Goal: Information Seeking & Learning: Learn about a topic

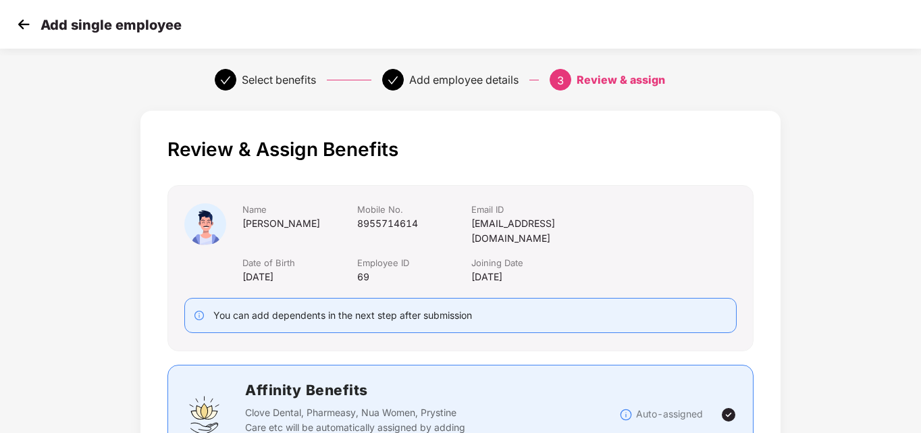
scroll to position [88, 0]
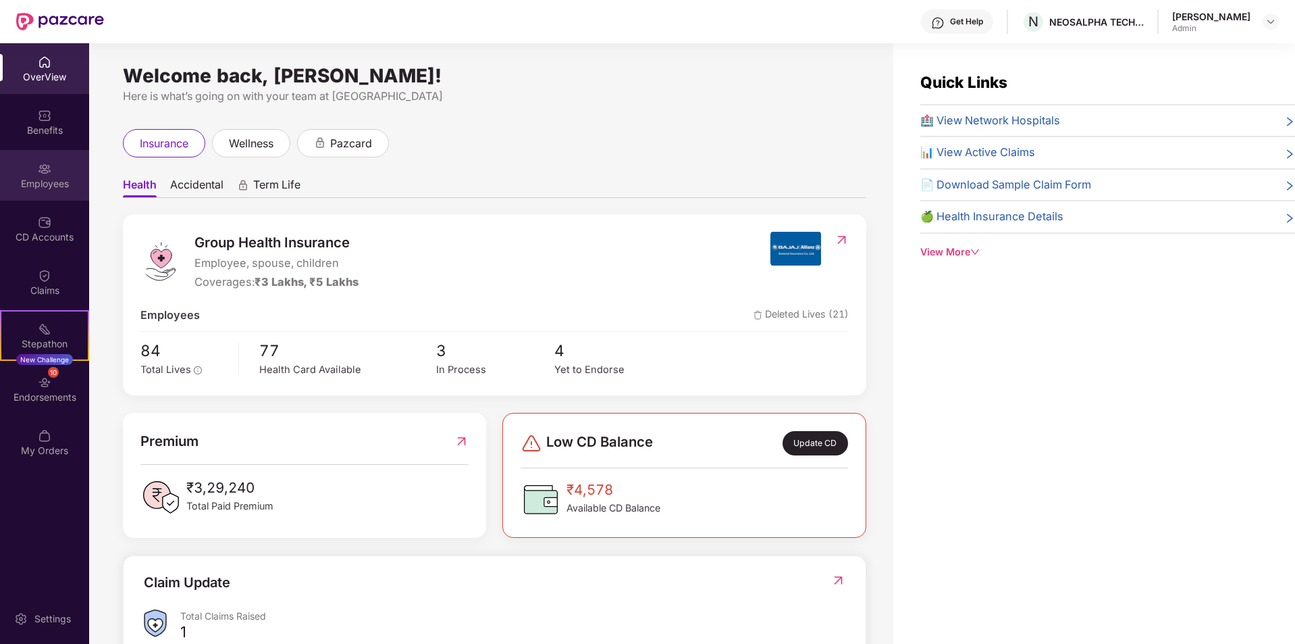
click at [26, 190] on div "Employees" at bounding box center [44, 175] width 89 height 51
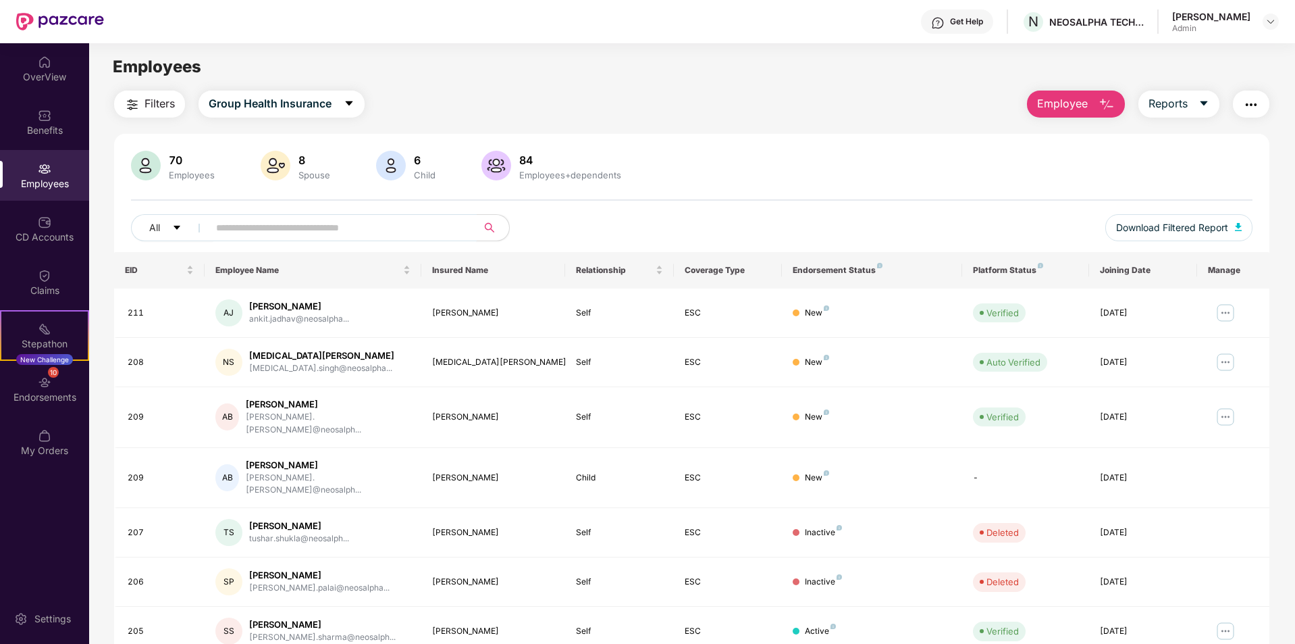
click at [305, 225] on input "text" at bounding box center [337, 227] width 242 height 20
type input "****"
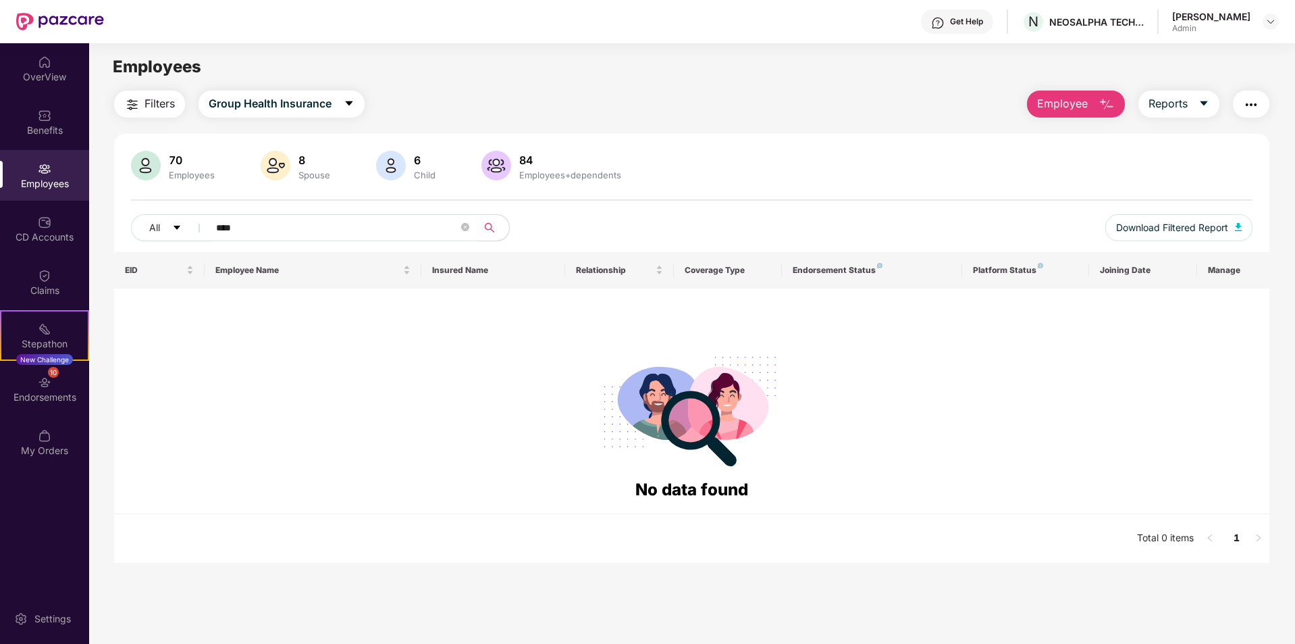
drag, startPoint x: 236, startPoint y: 224, endPoint x: 202, endPoint y: 231, distance: 34.4
click at [202, 231] on span "****" at bounding box center [338, 227] width 277 height 27
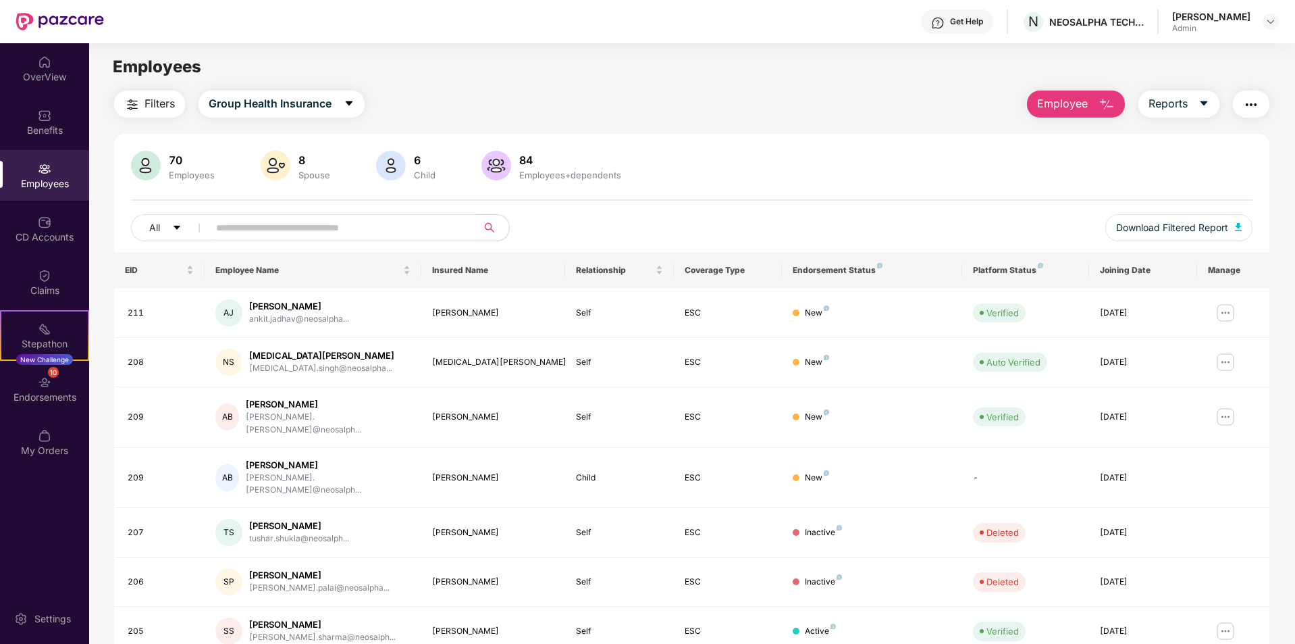
click at [536, 167] on div "84 Employees+dependents" at bounding box center [570, 166] width 113 height 28
click at [503, 159] on img at bounding box center [496, 166] width 30 height 30
click at [499, 159] on img at bounding box center [496, 166] width 30 height 30
click at [153, 104] on span "Filters" at bounding box center [160, 103] width 30 height 17
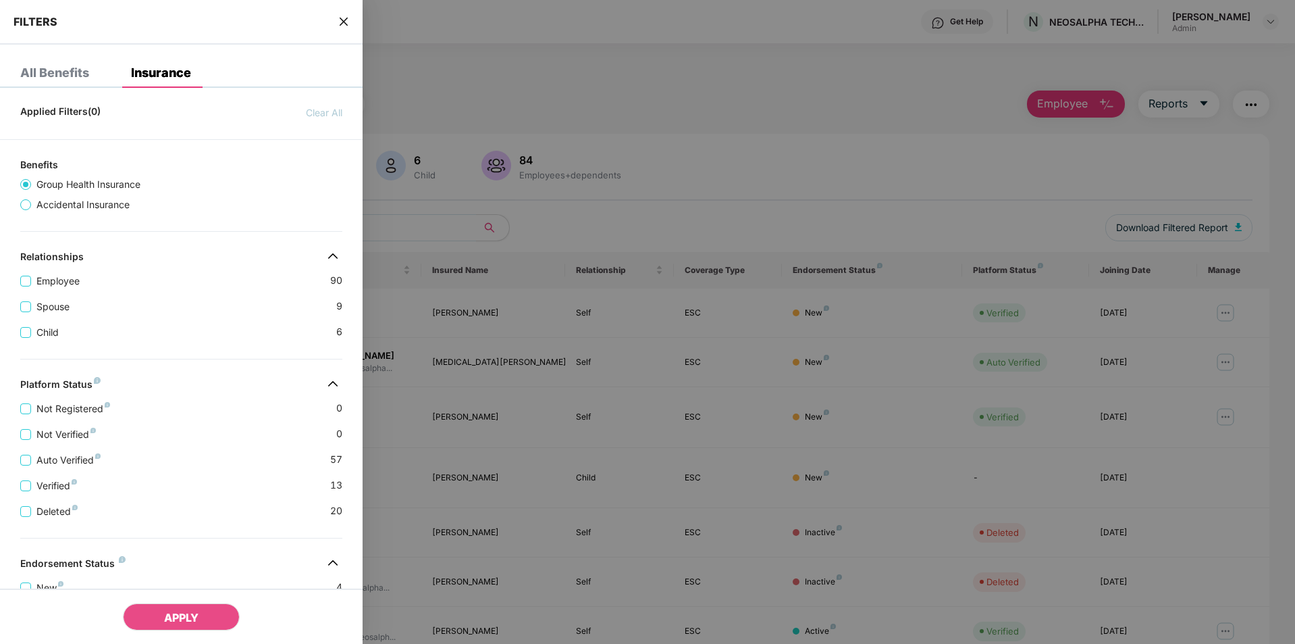
click at [430, 103] on div at bounding box center [647, 322] width 1295 height 644
click at [335, 25] on div "FILTERS" at bounding box center [181, 22] width 363 height 45
click at [338, 24] on div "FILTERS" at bounding box center [181, 22] width 363 height 45
click at [341, 23] on icon "close" at bounding box center [343, 21] width 11 height 11
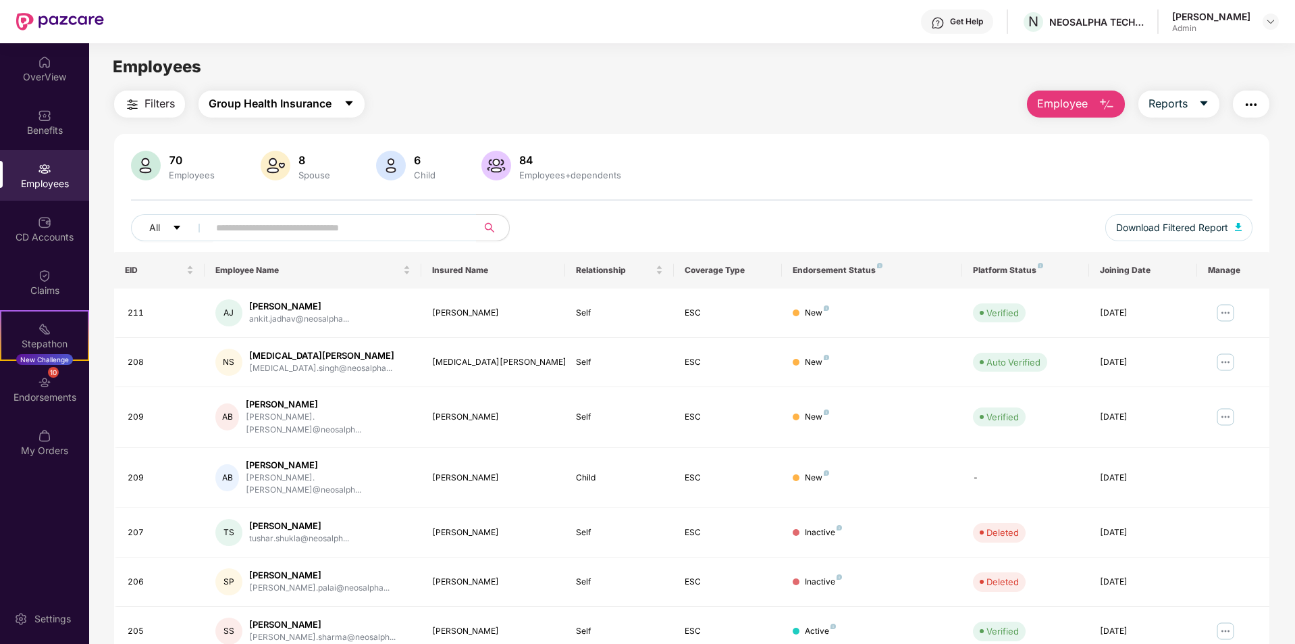
click at [307, 103] on span "Group Health Insurance" at bounding box center [270, 103] width 123 height 17
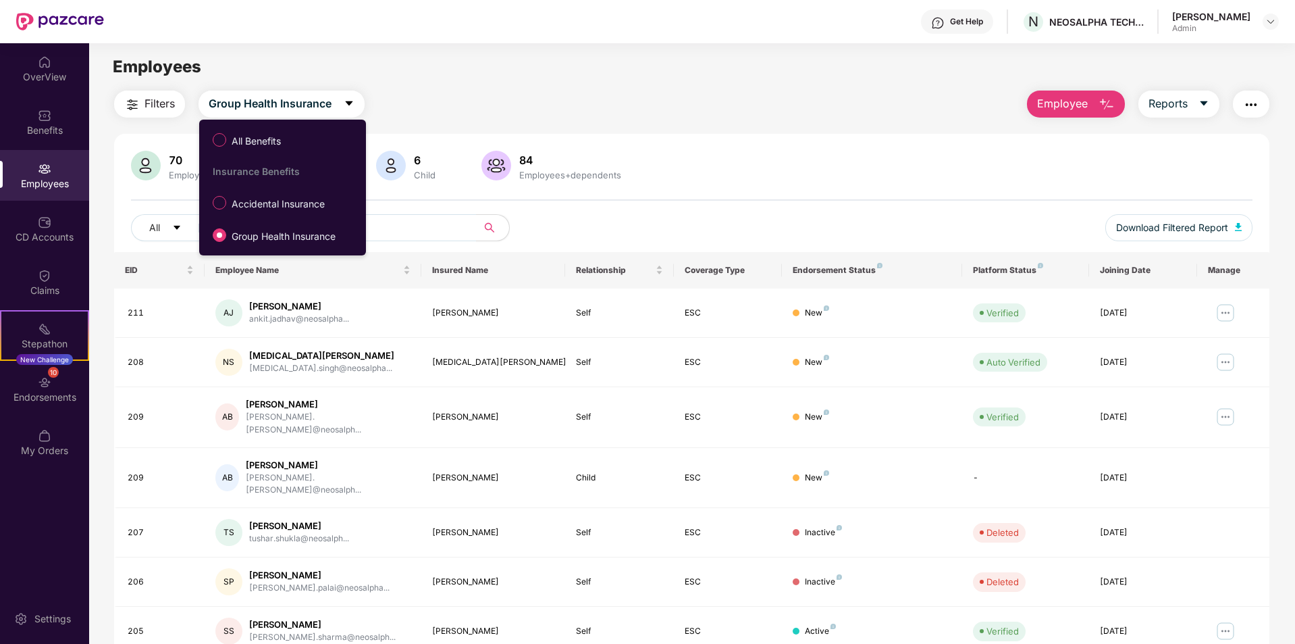
click at [538, 99] on div "Filters Group Health Insurance Employee Reports" at bounding box center [691, 103] width 1155 height 27
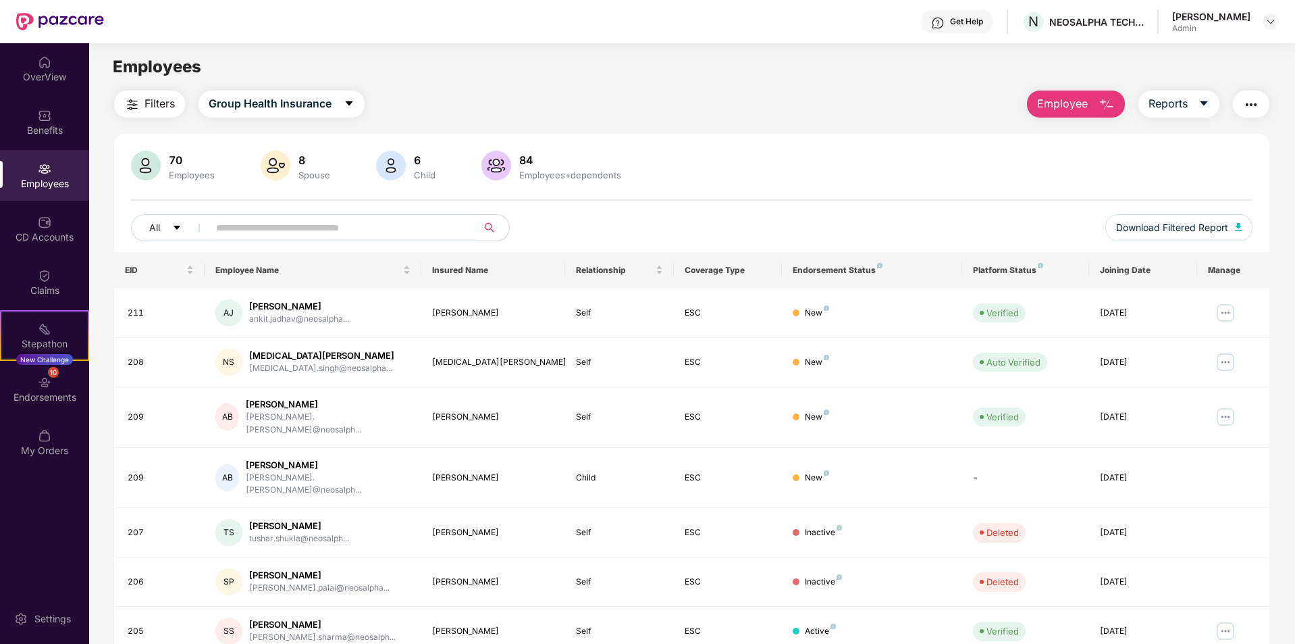
click at [369, 232] on input "text" at bounding box center [337, 227] width 242 height 20
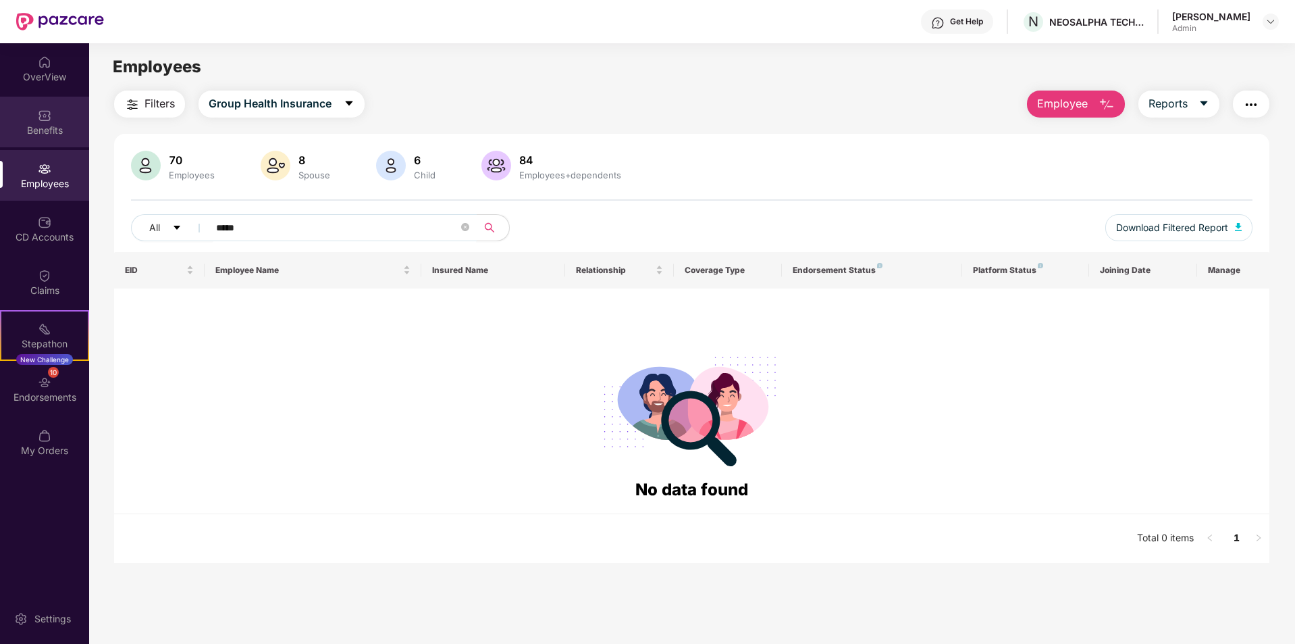
type input "*****"
click at [31, 139] on div "Benefits" at bounding box center [44, 122] width 89 height 51
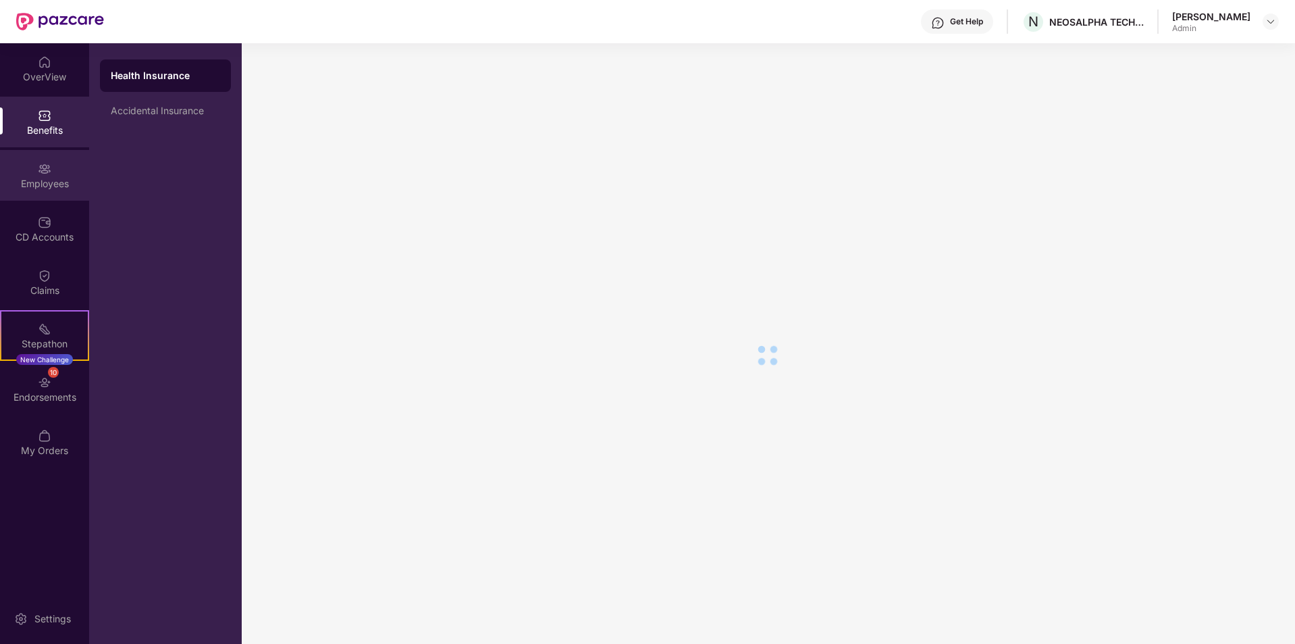
click at [49, 182] on div "Employees" at bounding box center [44, 184] width 89 height 14
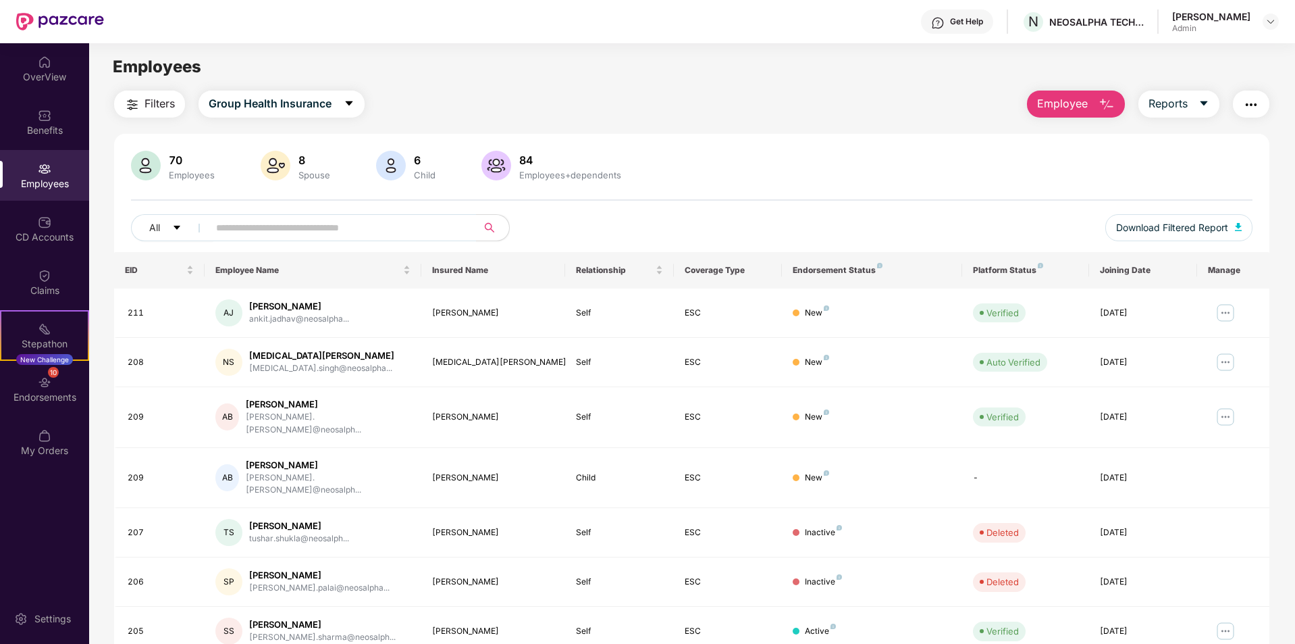
click at [43, 177] on div "Employees" at bounding box center [44, 184] width 89 height 14
click at [320, 226] on input "text" at bounding box center [337, 227] width 242 height 20
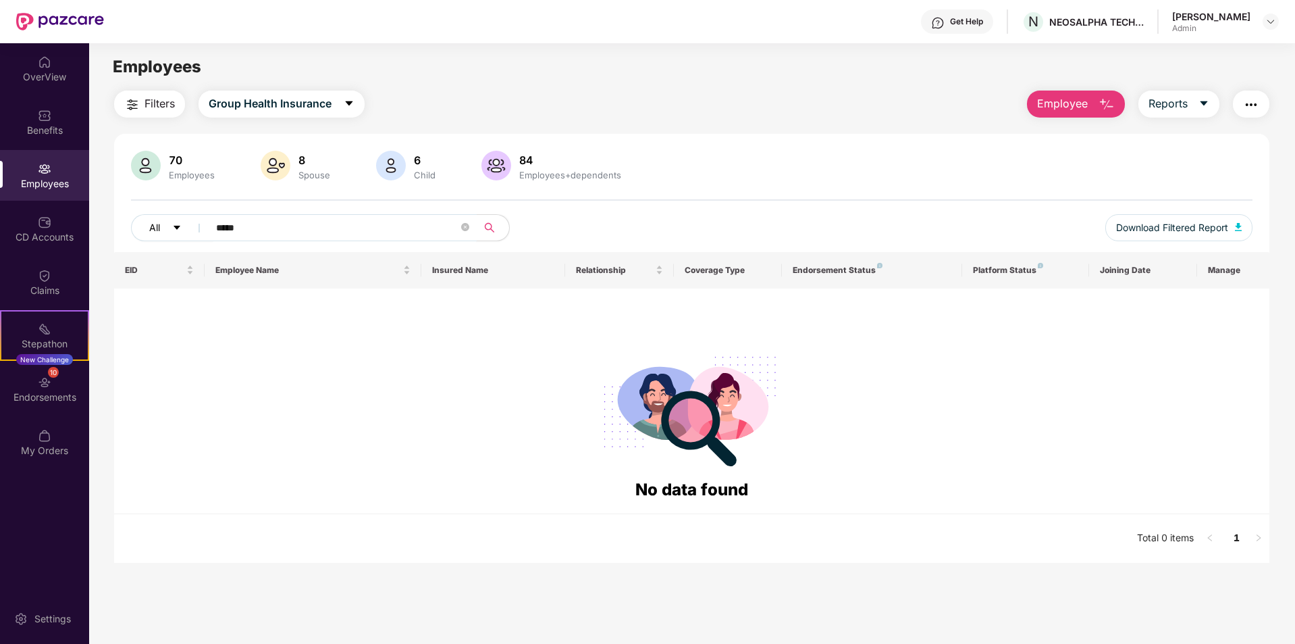
type input "*****"
click at [161, 232] on button "All" at bounding box center [172, 227] width 82 height 27
drag, startPoint x: 264, startPoint y: 234, endPoint x: 215, endPoint y: 233, distance: 49.3
click at [215, 233] on span "*****" at bounding box center [338, 227] width 277 height 27
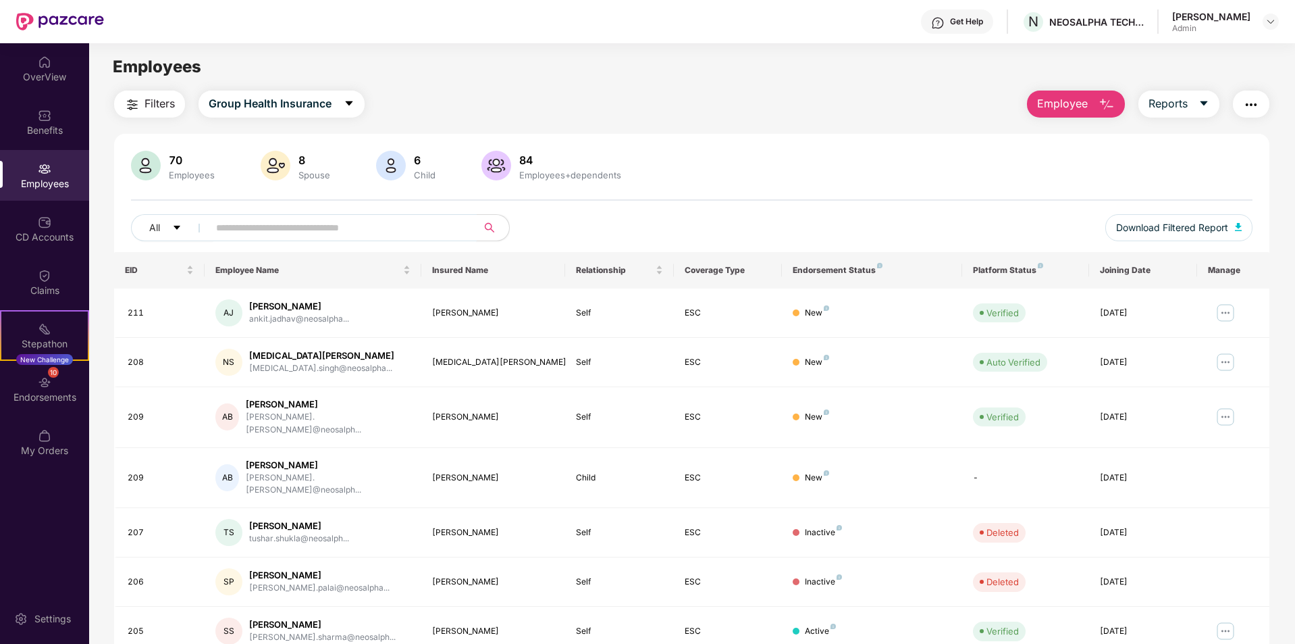
click at [280, 221] on input "text" at bounding box center [337, 227] width 242 height 20
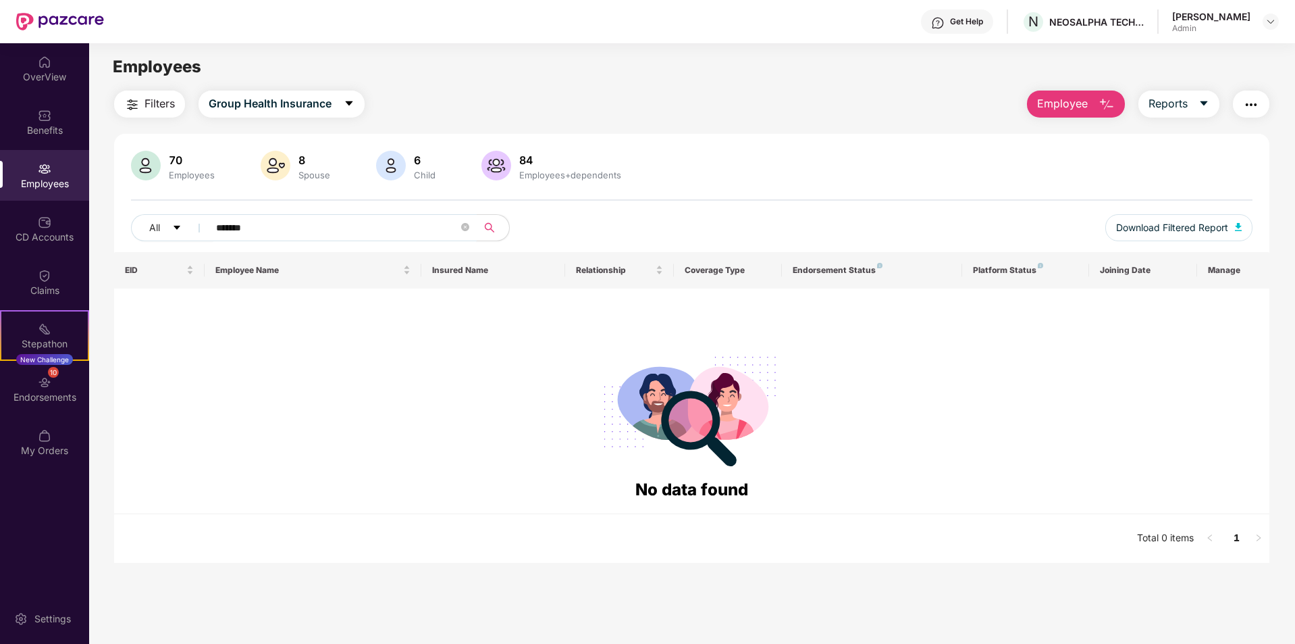
type input "*******"
click at [162, 105] on span "Filters" at bounding box center [160, 103] width 30 height 17
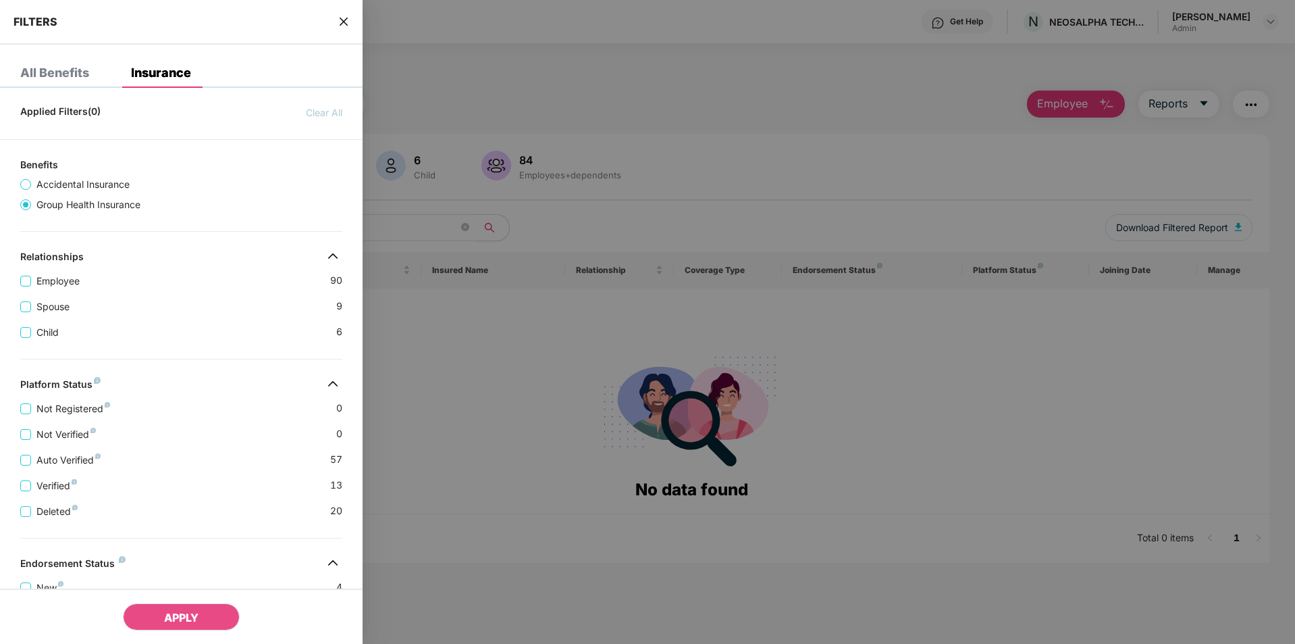
click at [444, 161] on div at bounding box center [647, 322] width 1295 height 644
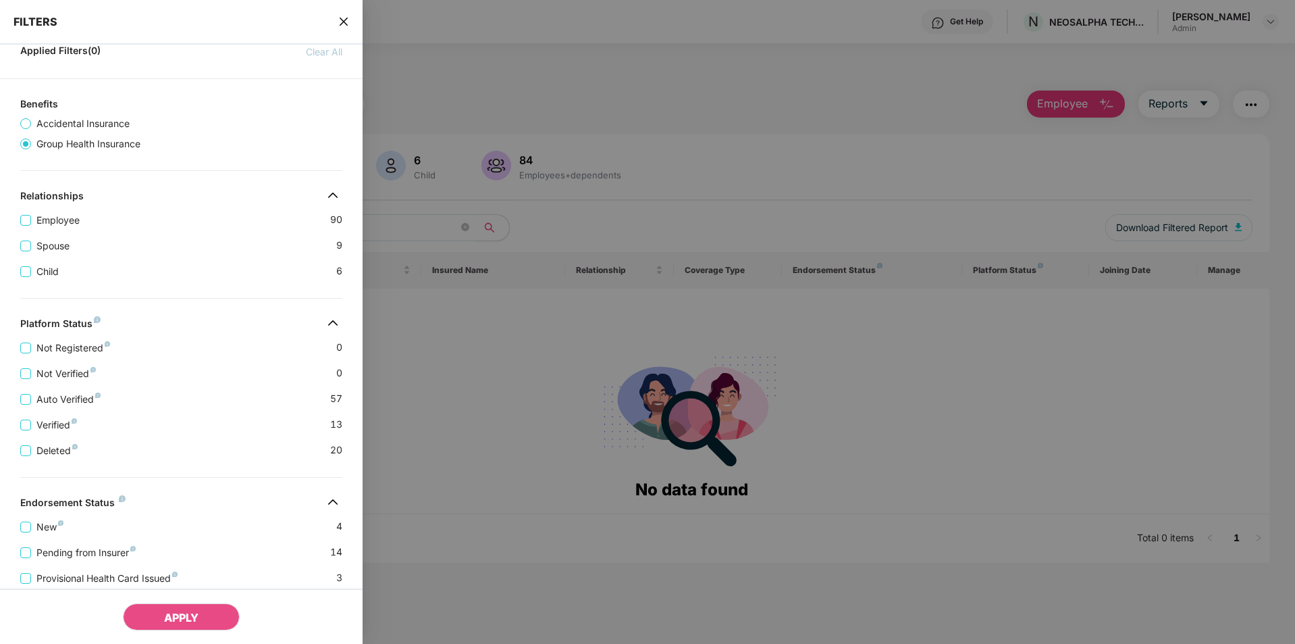
scroll to position [155, 0]
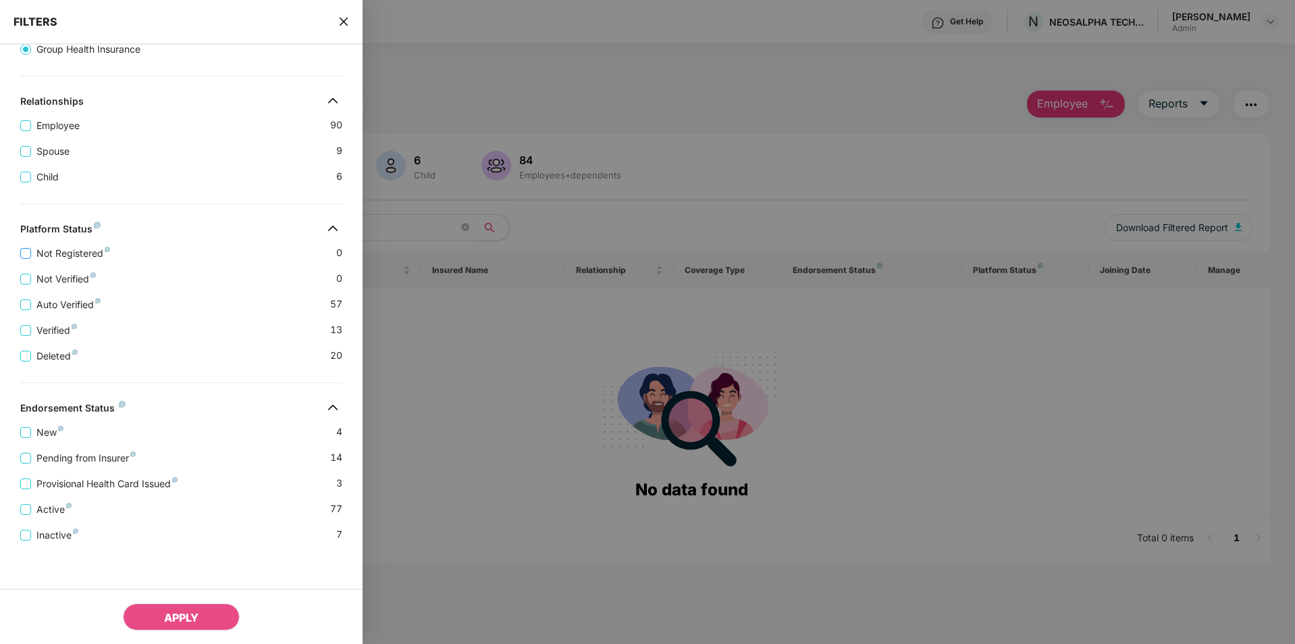
click at [39, 257] on span "Not Registered" at bounding box center [73, 253] width 84 height 15
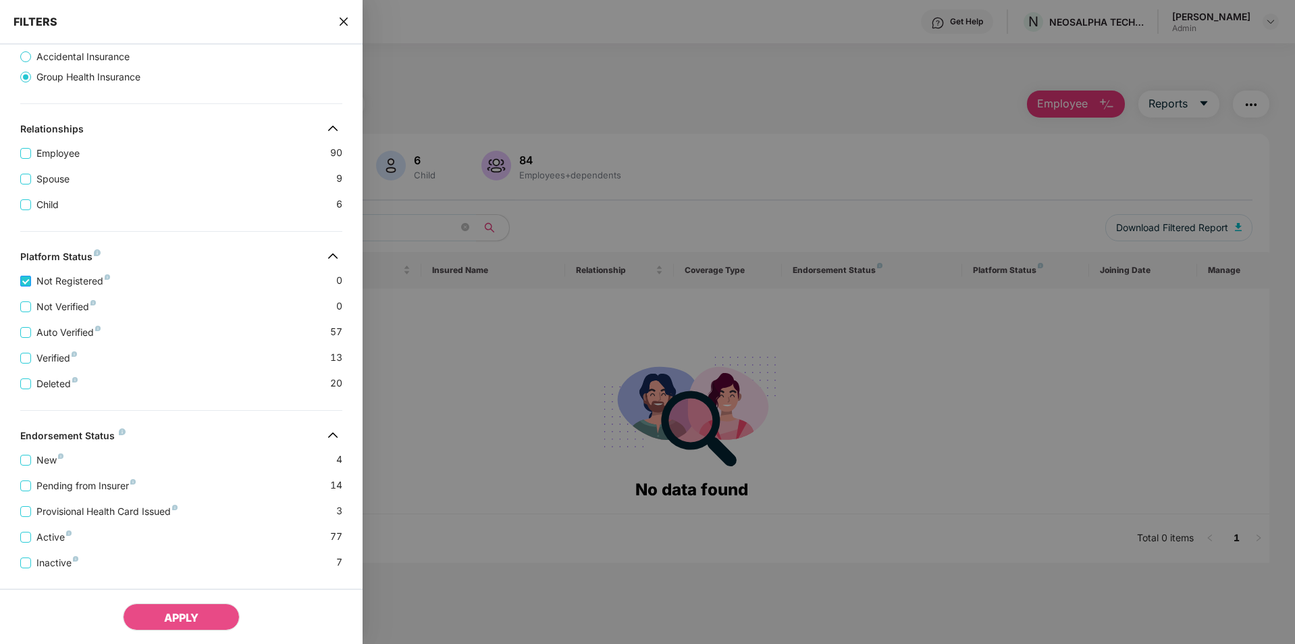
click at [61, 286] on span "Not Registered" at bounding box center [73, 280] width 84 height 15
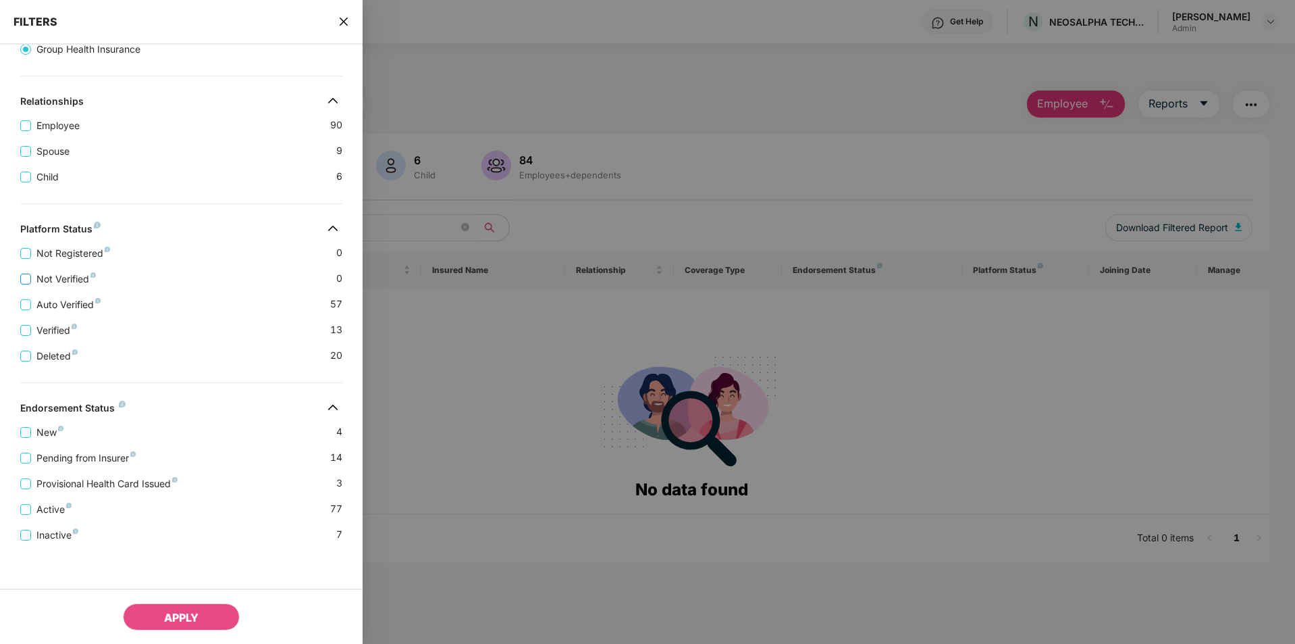
click at [61, 278] on span "Not Verified" at bounding box center [66, 278] width 70 height 15
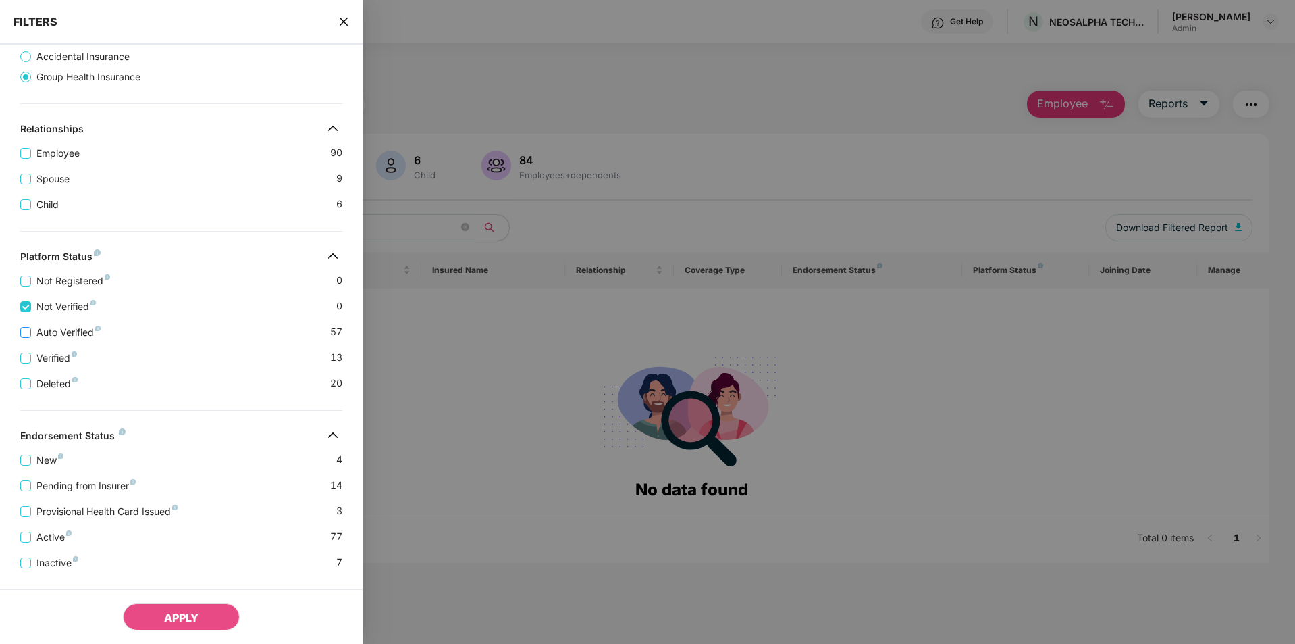
drag, startPoint x: 70, startPoint y: 322, endPoint x: 71, endPoint y: 338, distance: 15.6
click at [70, 325] on div "Auto Verified 57" at bounding box center [181, 327] width 322 height 26
click at [69, 333] on span "Auto Verified" at bounding box center [68, 332] width 75 height 15
click at [68, 357] on span "Verified" at bounding box center [56, 357] width 51 height 15
click at [55, 382] on span "Deleted" at bounding box center [57, 383] width 52 height 15
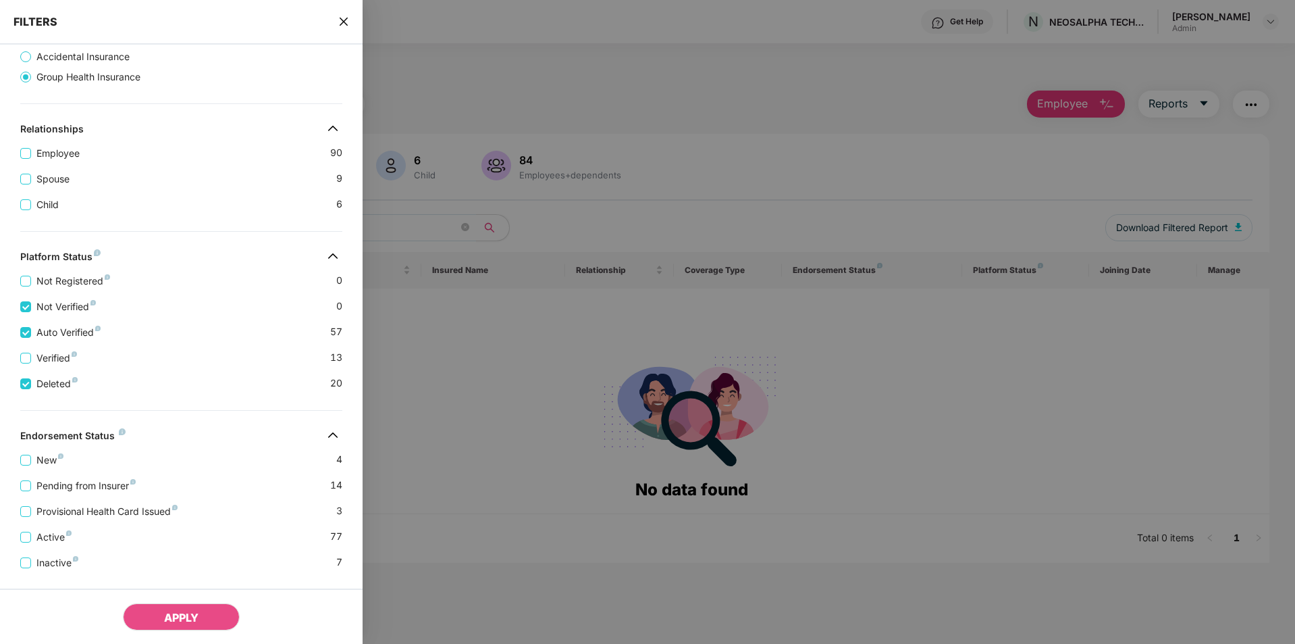
click at [41, 357] on span "Verified" at bounding box center [56, 357] width 51 height 15
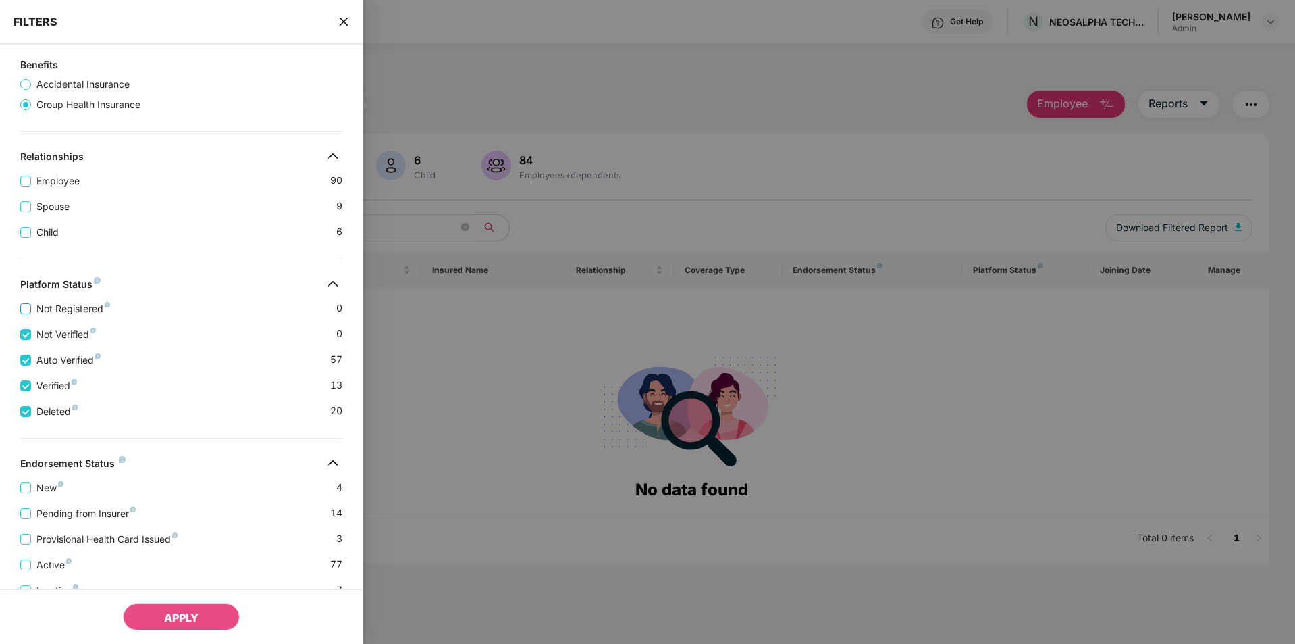
click at [41, 302] on span "Not Registered" at bounding box center [73, 308] width 84 height 15
drag, startPoint x: 182, startPoint y: 617, endPoint x: 193, endPoint y: 609, distance: 14.1
click at [188, 613] on span "APPLY" at bounding box center [181, 617] width 34 height 14
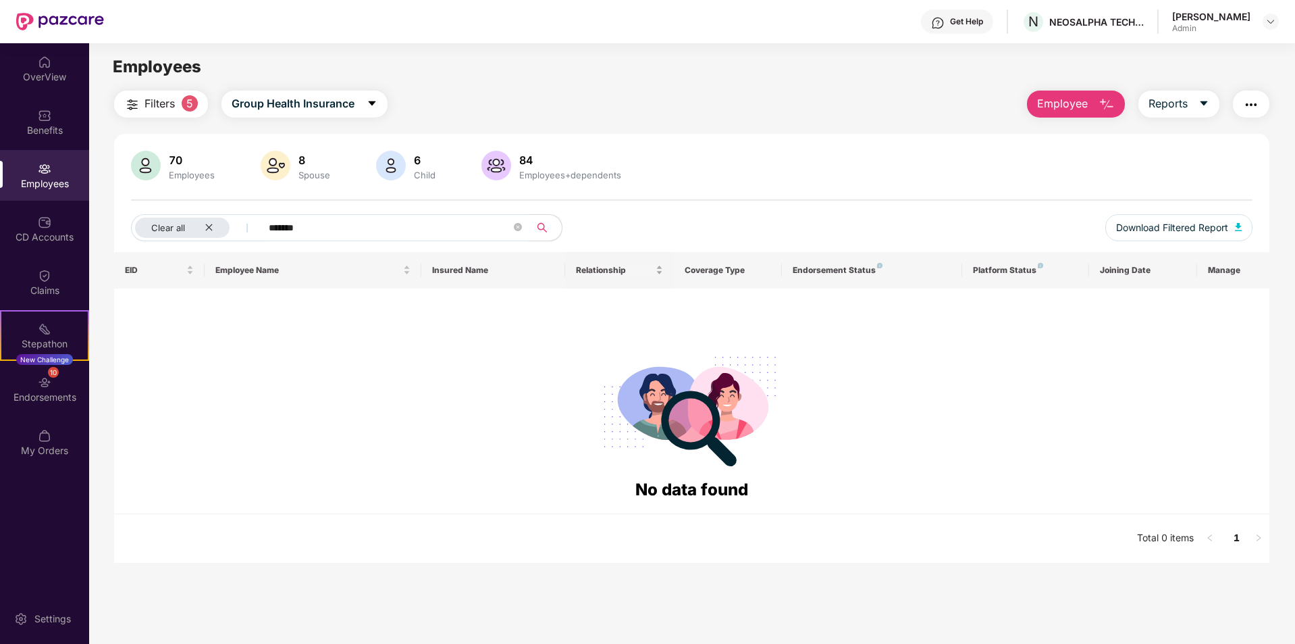
drag, startPoint x: 193, startPoint y: 609, endPoint x: 647, endPoint y: 256, distance: 575.0
click at [647, 263] on div "Relationship" at bounding box center [619, 269] width 86 height 13
click at [209, 224] on icon "close" at bounding box center [209, 227] width 9 height 9
drag, startPoint x: 32, startPoint y: 65, endPoint x: 43, endPoint y: 34, distance: 32.5
click at [32, 65] on div "OverView" at bounding box center [44, 68] width 89 height 51
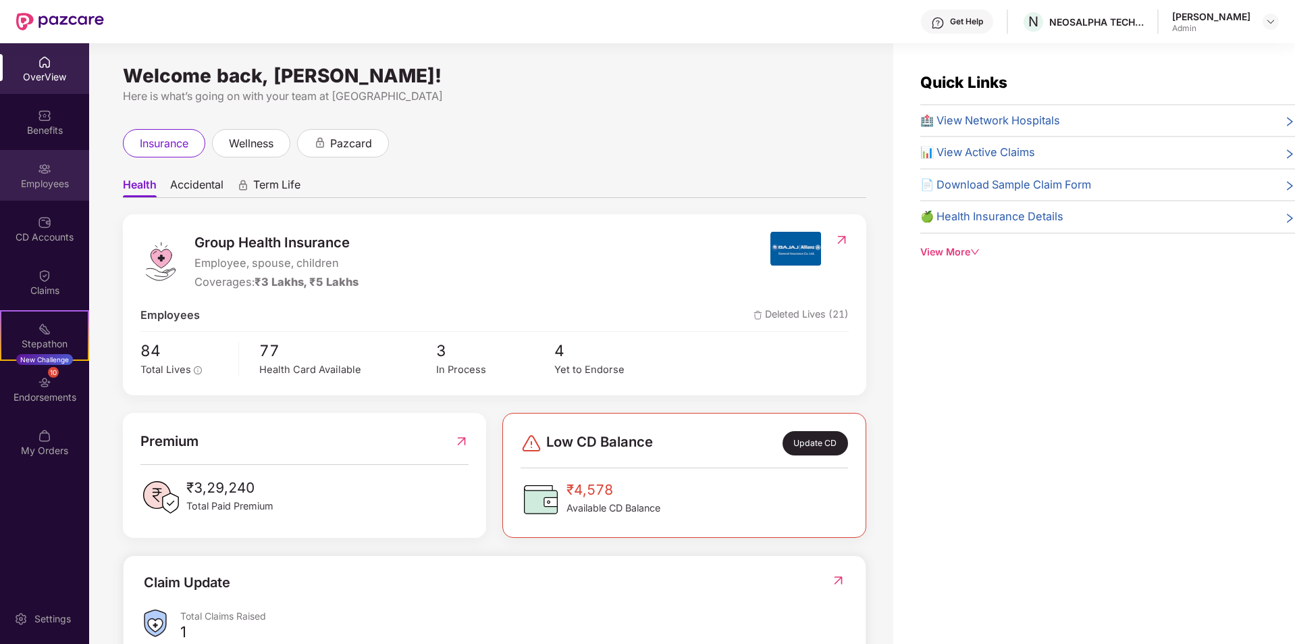
click at [24, 184] on div "Employees" at bounding box center [44, 184] width 89 height 14
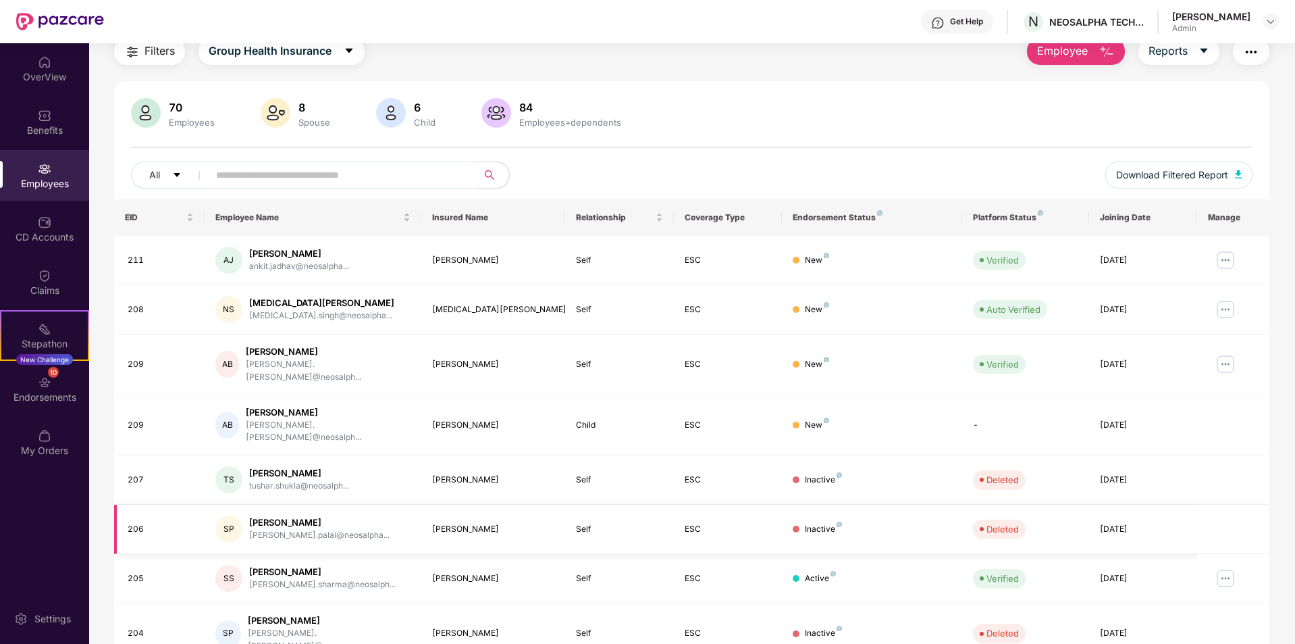
scroll to position [186, 0]
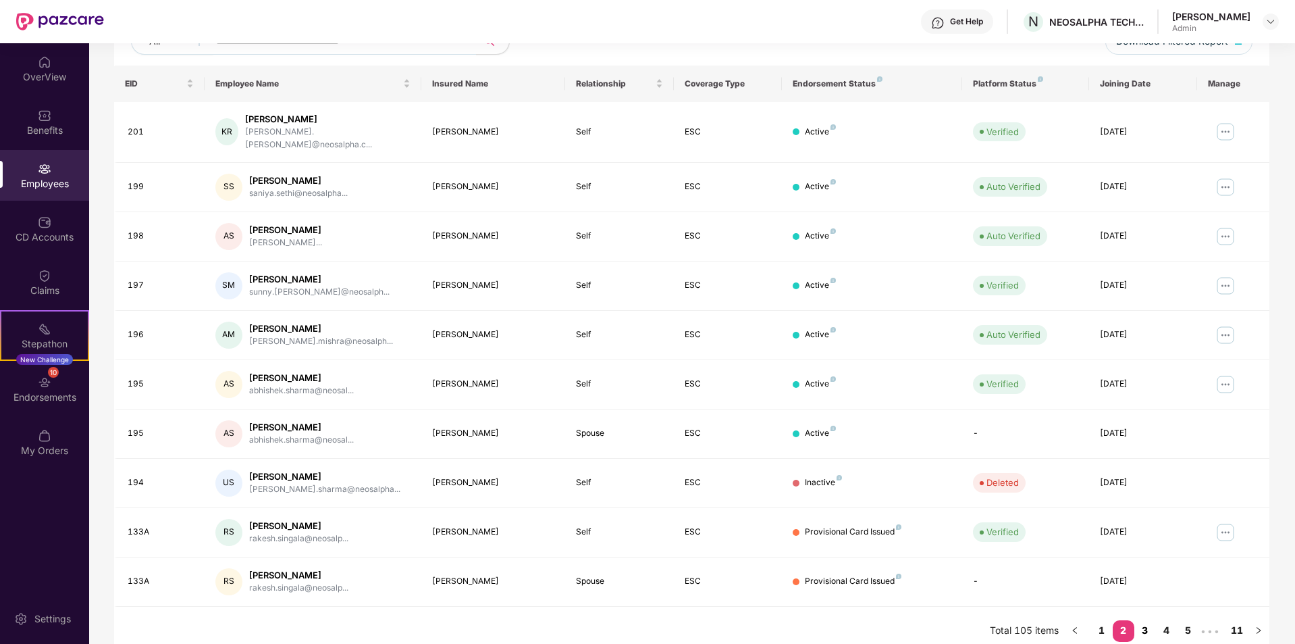
click at [1146, 620] on link "3" at bounding box center [1146, 630] width 22 height 20
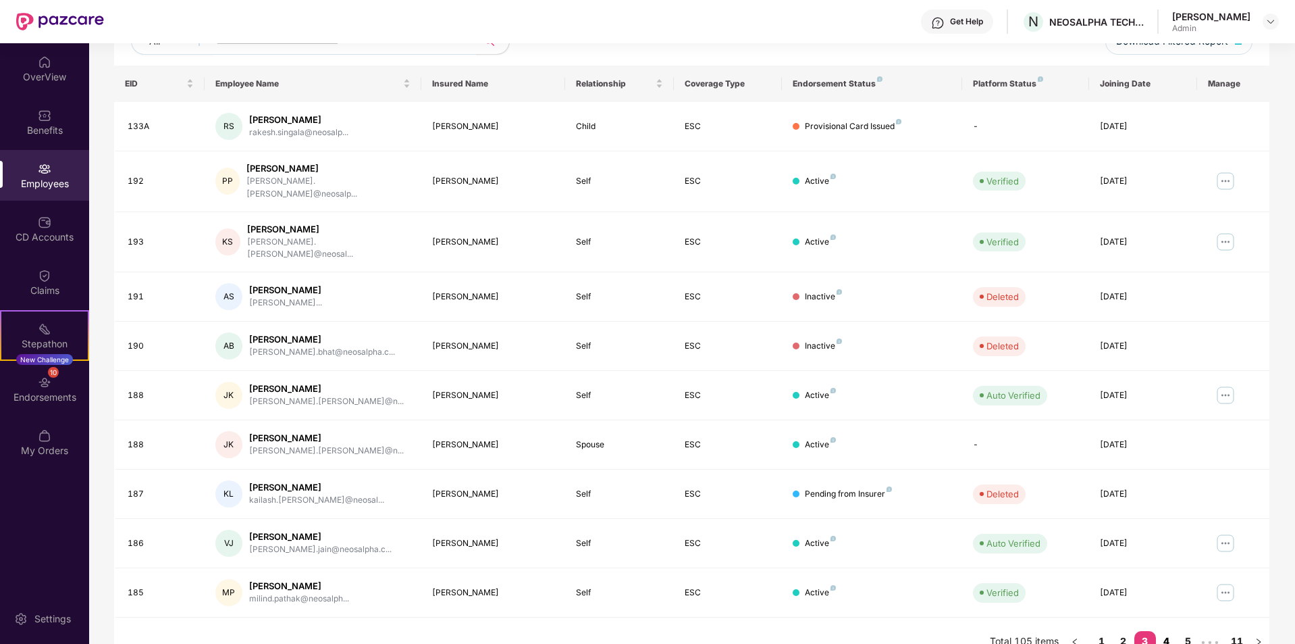
click at [1162, 631] on link "4" at bounding box center [1167, 641] width 22 height 20
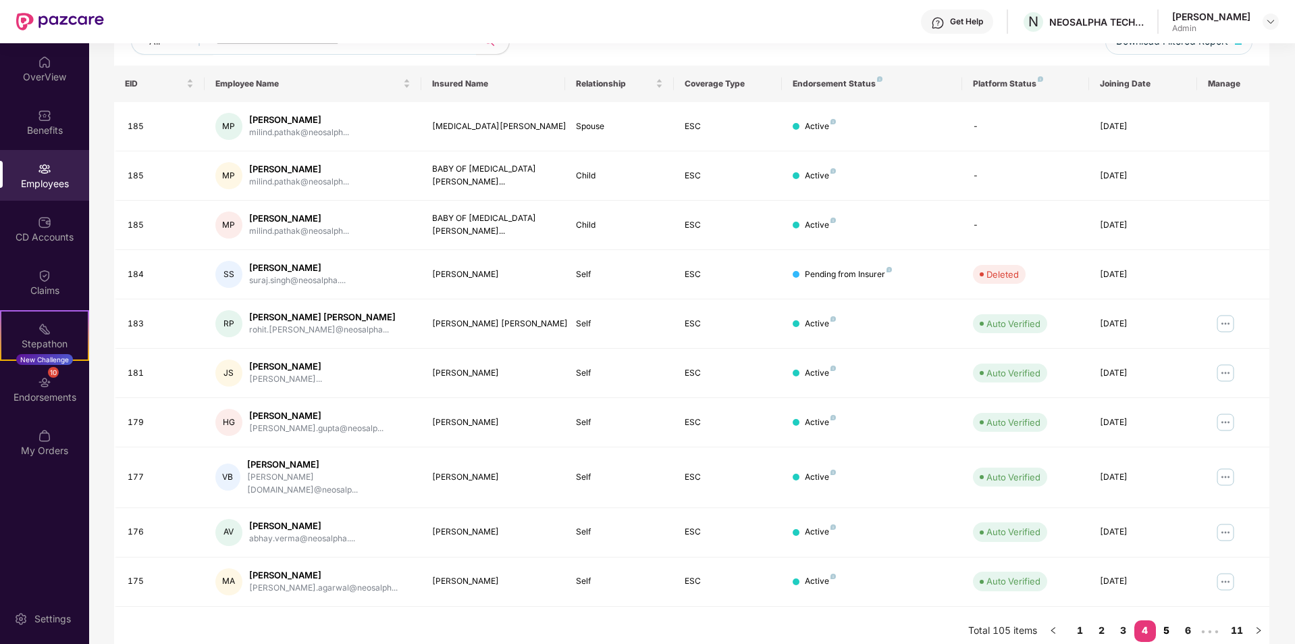
click at [1159, 620] on link "5" at bounding box center [1167, 630] width 22 height 20
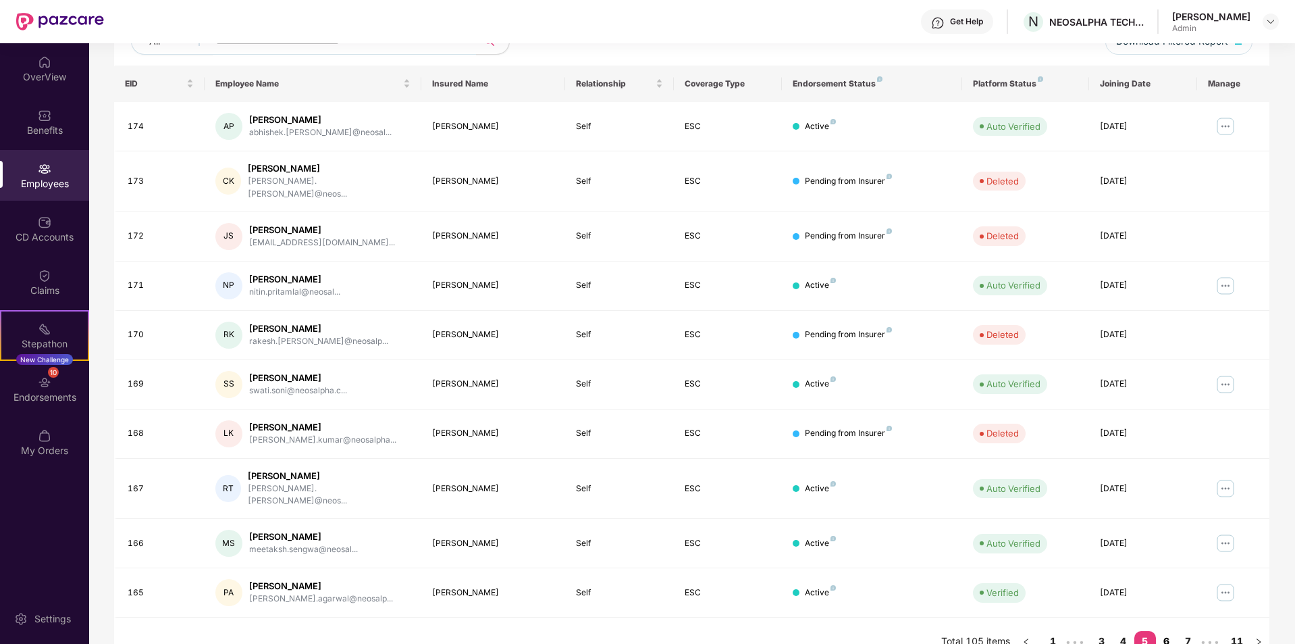
click at [1167, 631] on link "6" at bounding box center [1167, 641] width 22 height 20
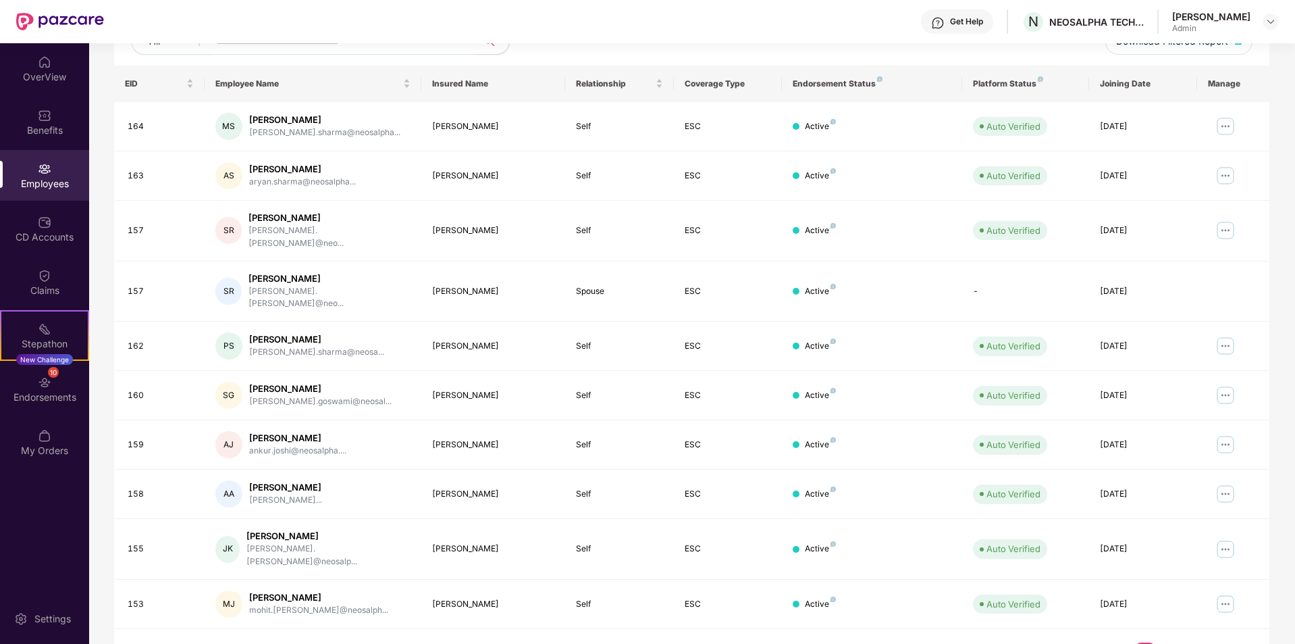
click at [1182, 642] on link "8" at bounding box center [1189, 652] width 22 height 20
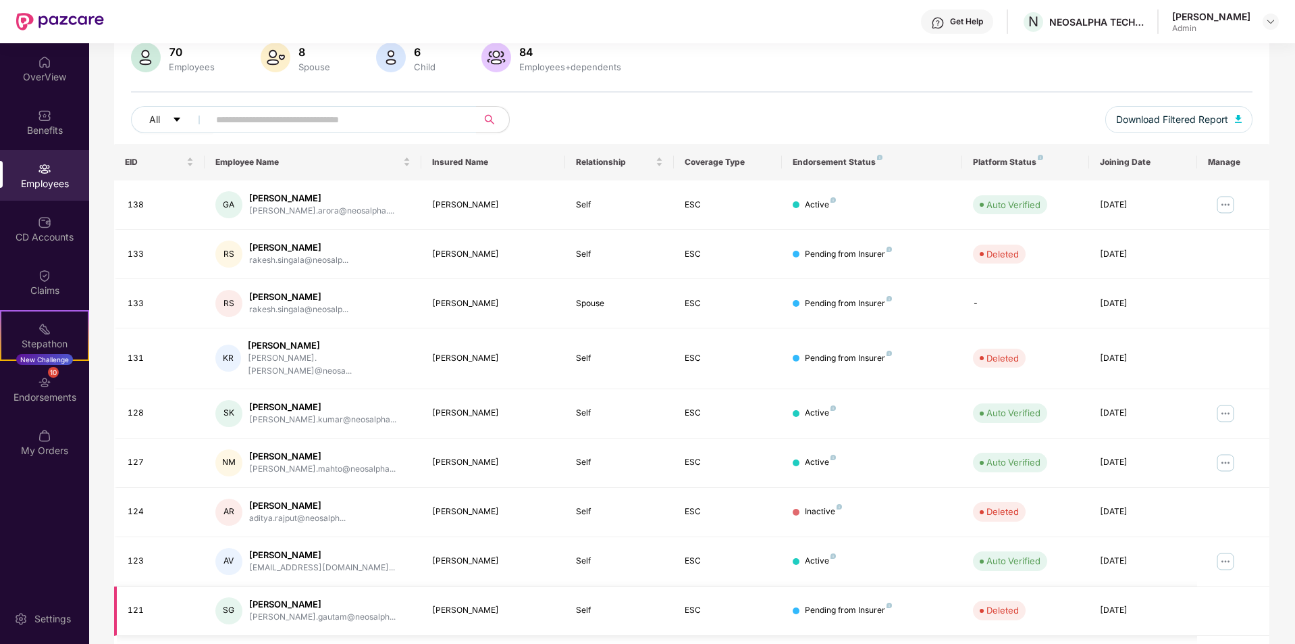
scroll to position [0, 0]
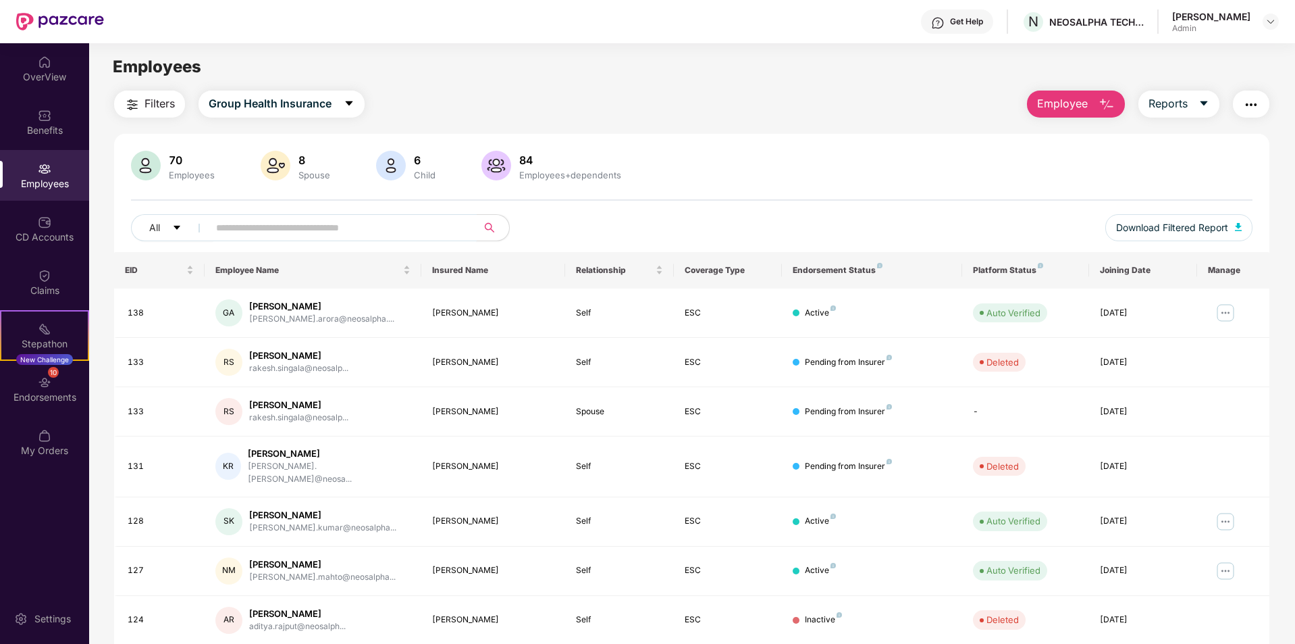
click at [337, 229] on input "text" at bounding box center [337, 227] width 242 height 20
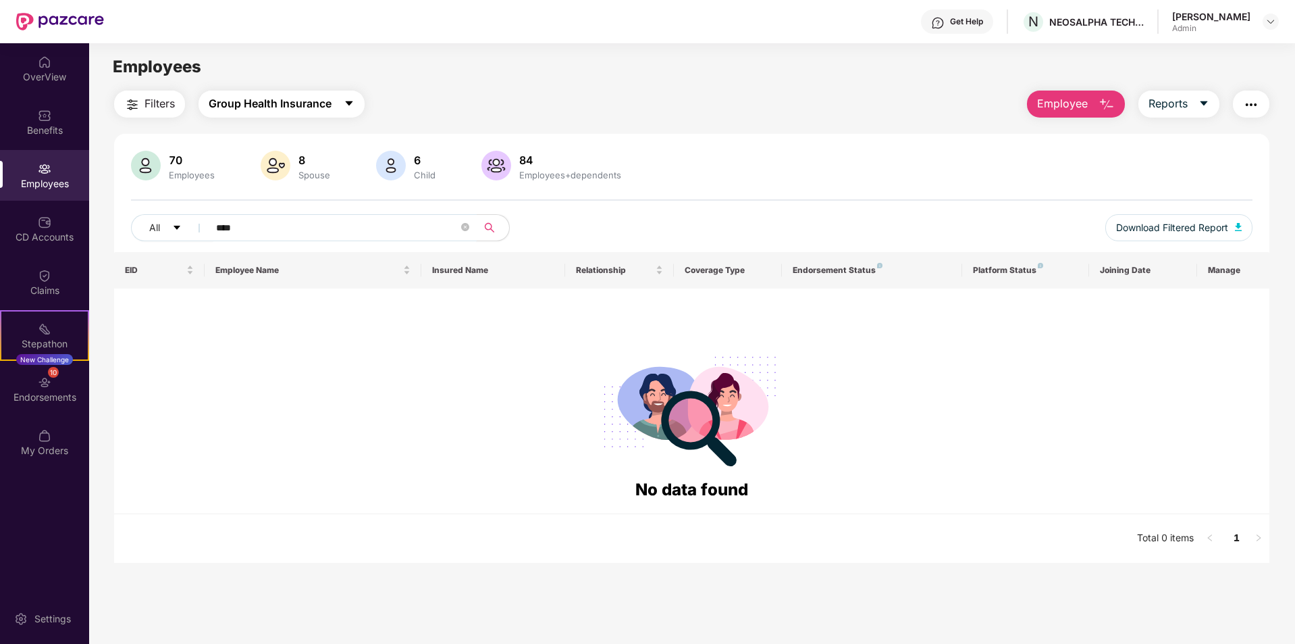
type input "****"
click at [302, 99] on span "Group Health Insurance" at bounding box center [270, 103] width 123 height 17
click at [496, 140] on div "70 Employees 8 Spouse 6 Child 84 Employees+dependents All **** Download Filtere…" at bounding box center [691, 348] width 1155 height 429
click at [47, 124] on div "Benefits" at bounding box center [44, 131] width 89 height 14
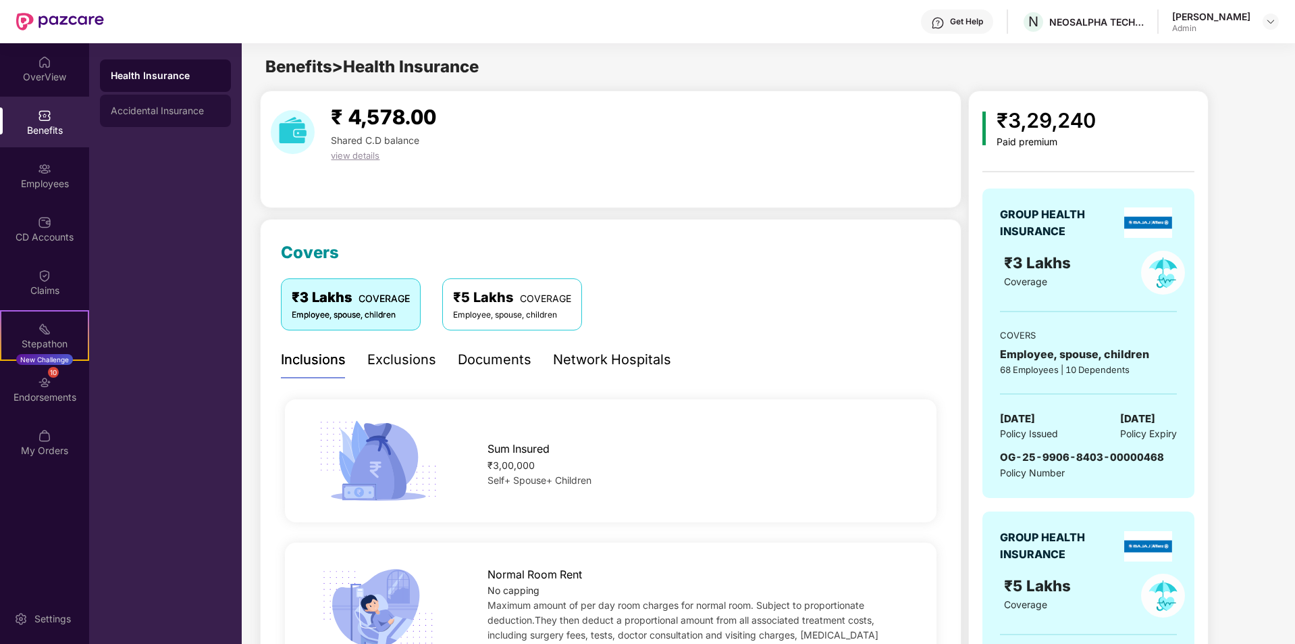
click at [159, 120] on div "Accidental Insurance" at bounding box center [165, 111] width 131 height 32
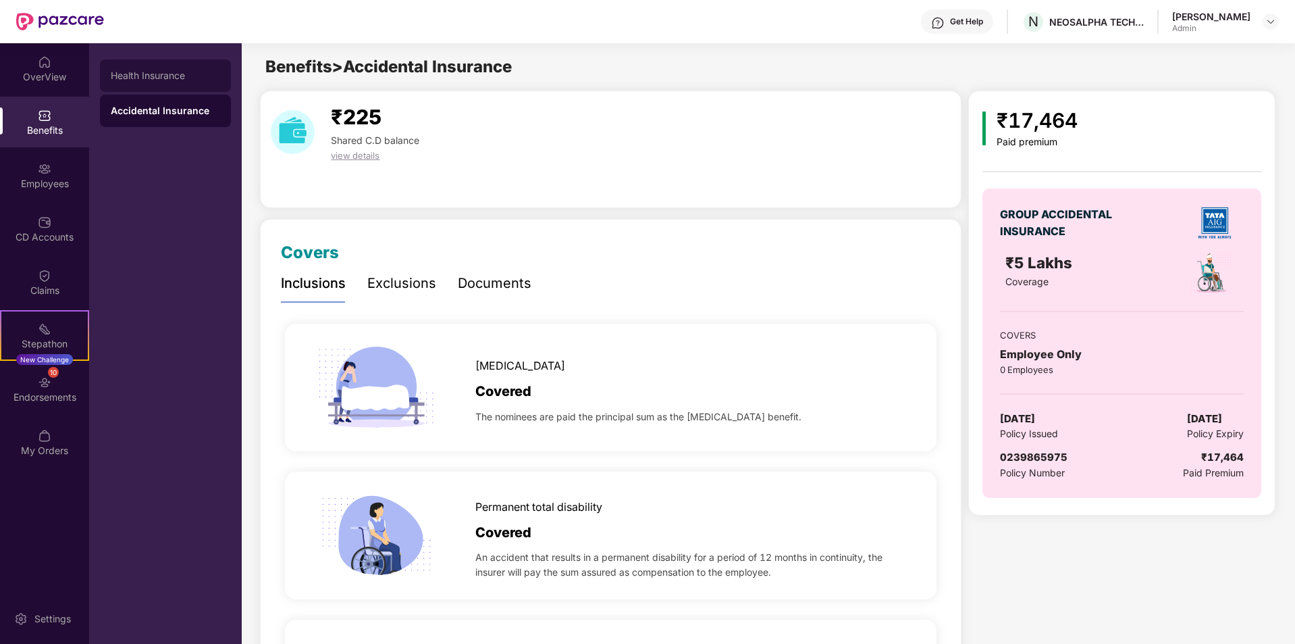
click at [155, 73] on div "Health Insurance" at bounding box center [165, 75] width 109 height 11
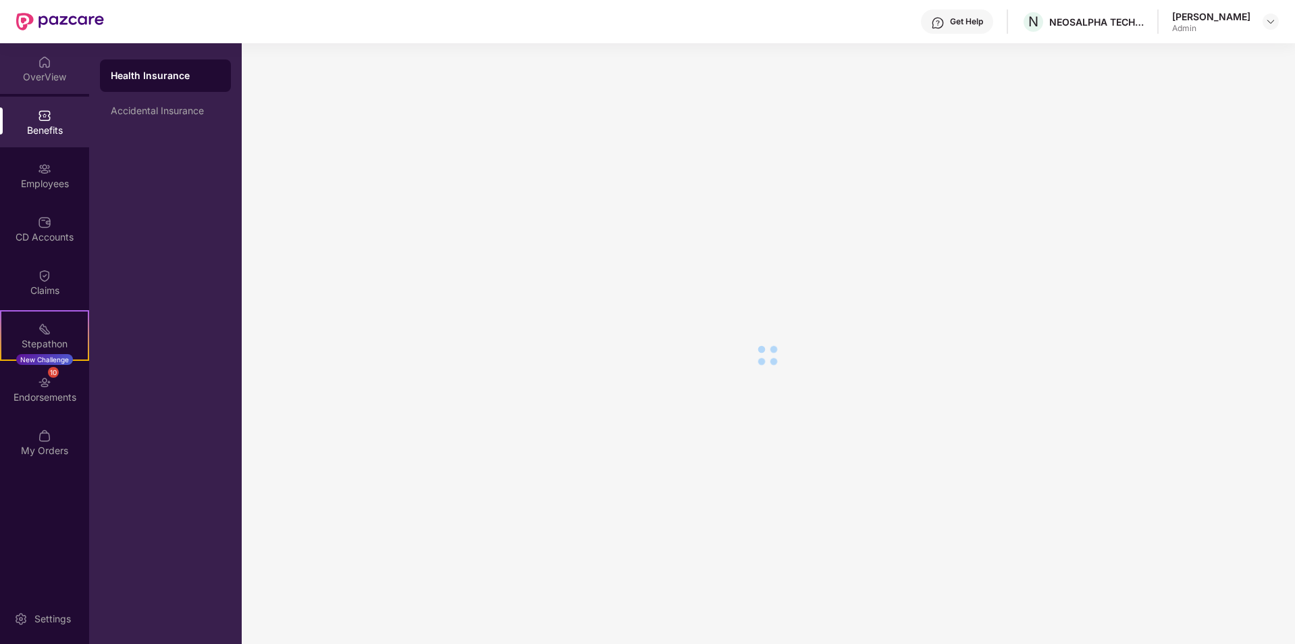
click at [38, 74] on div "OverView" at bounding box center [44, 77] width 89 height 14
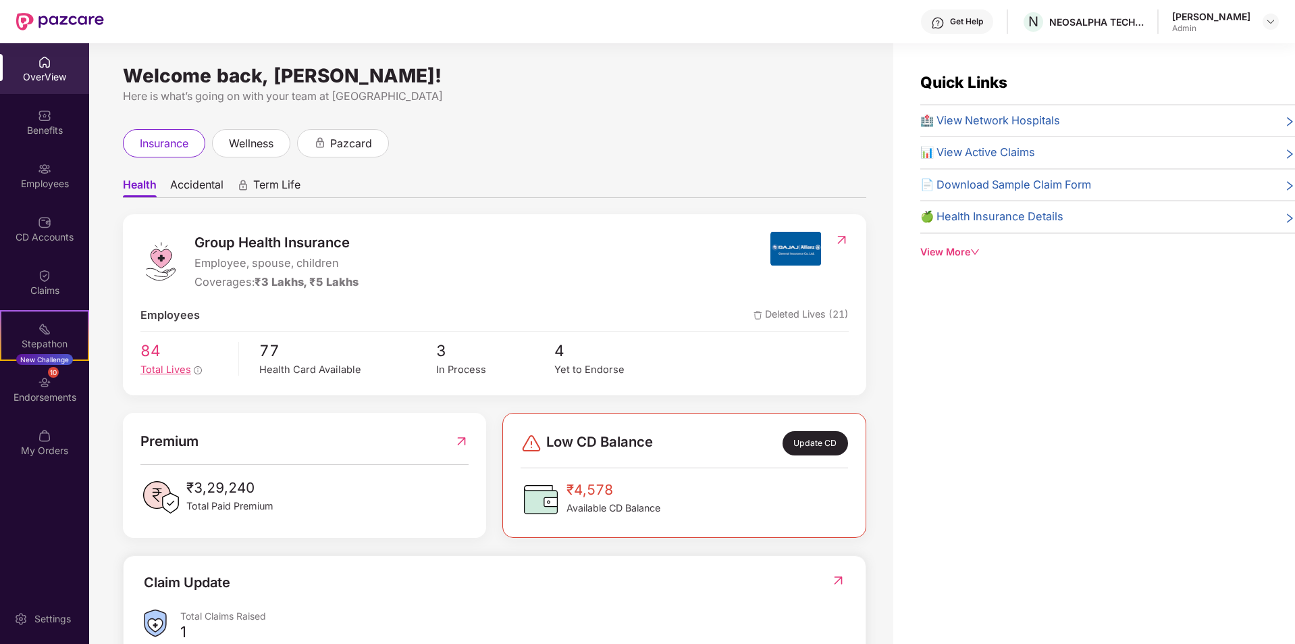
click at [165, 363] on div "Total Lives" at bounding box center [184, 370] width 88 height 16
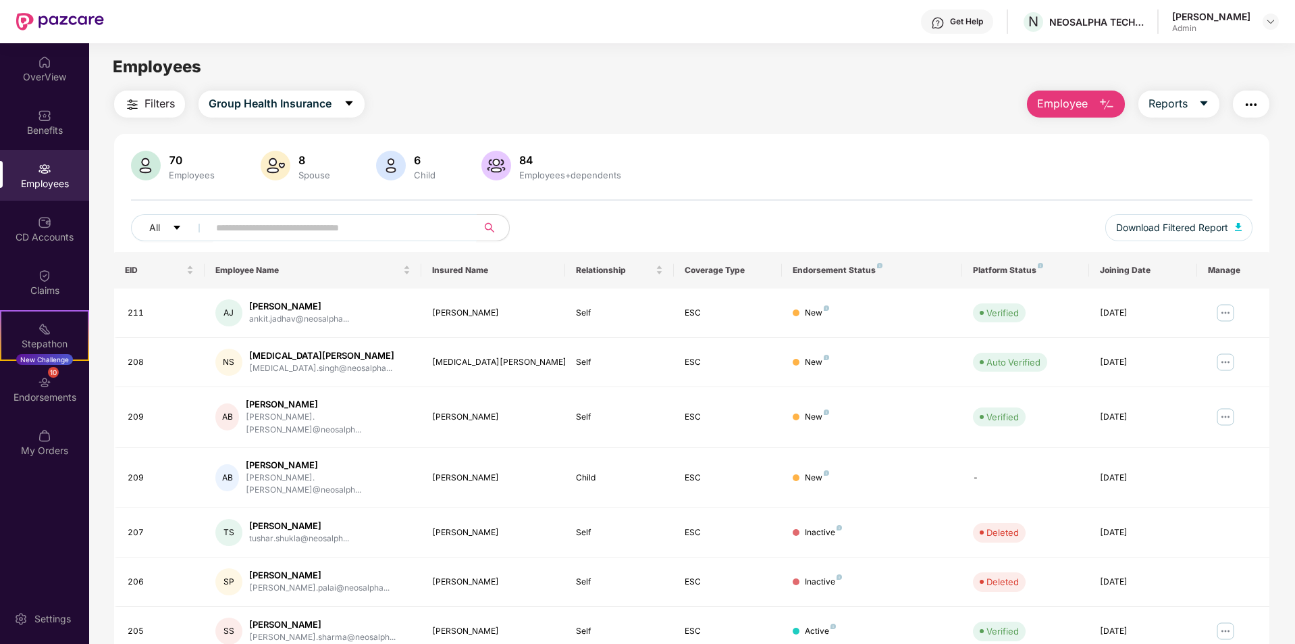
click at [308, 224] on input "text" at bounding box center [337, 227] width 242 height 20
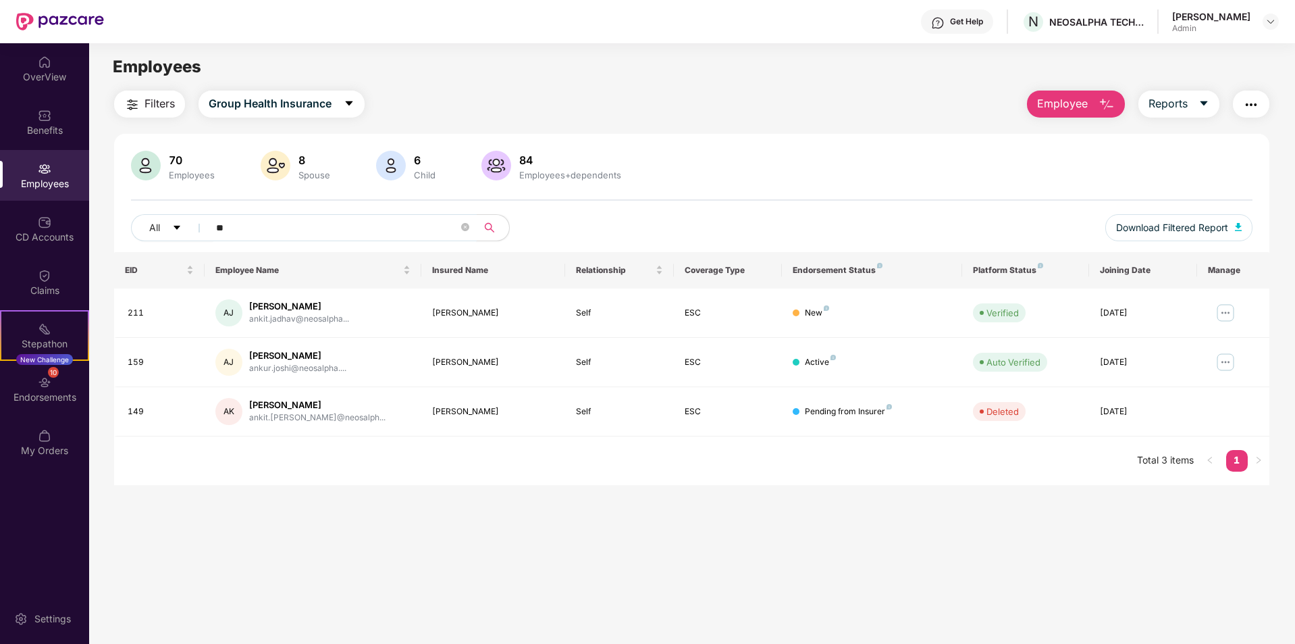
type input "*"
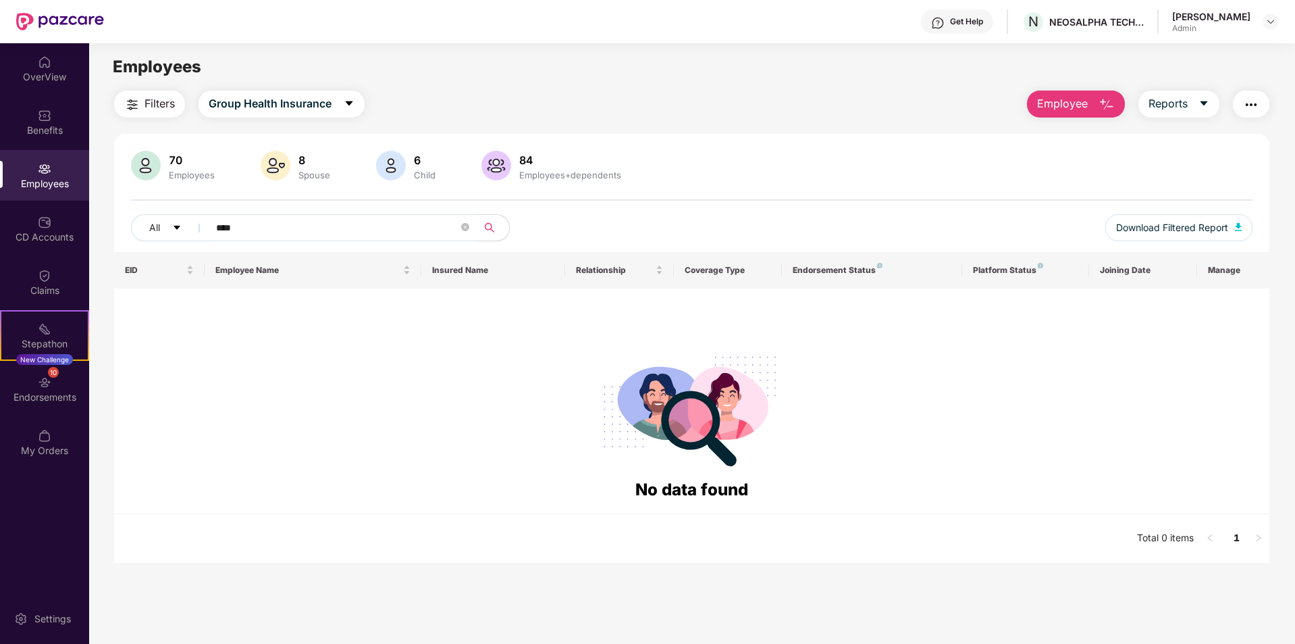
type input "****"
click at [42, 179] on div "Employees" at bounding box center [44, 184] width 89 height 14
